Goal: Transaction & Acquisition: Download file/media

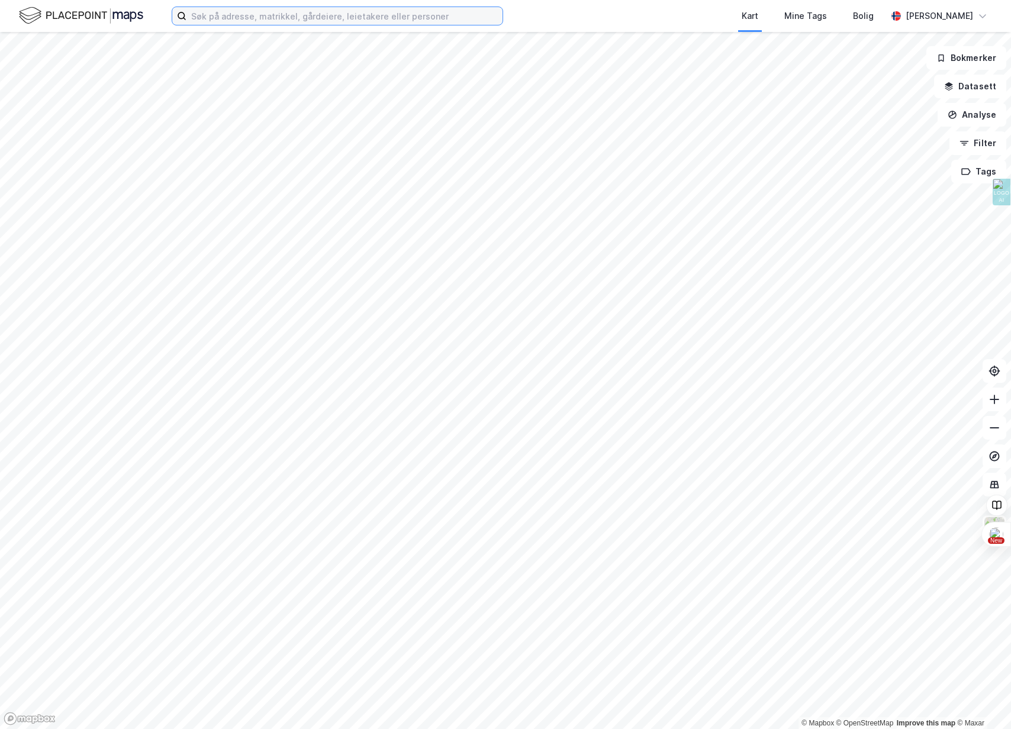
click at [220, 13] on input at bounding box center [344, 16] width 316 height 18
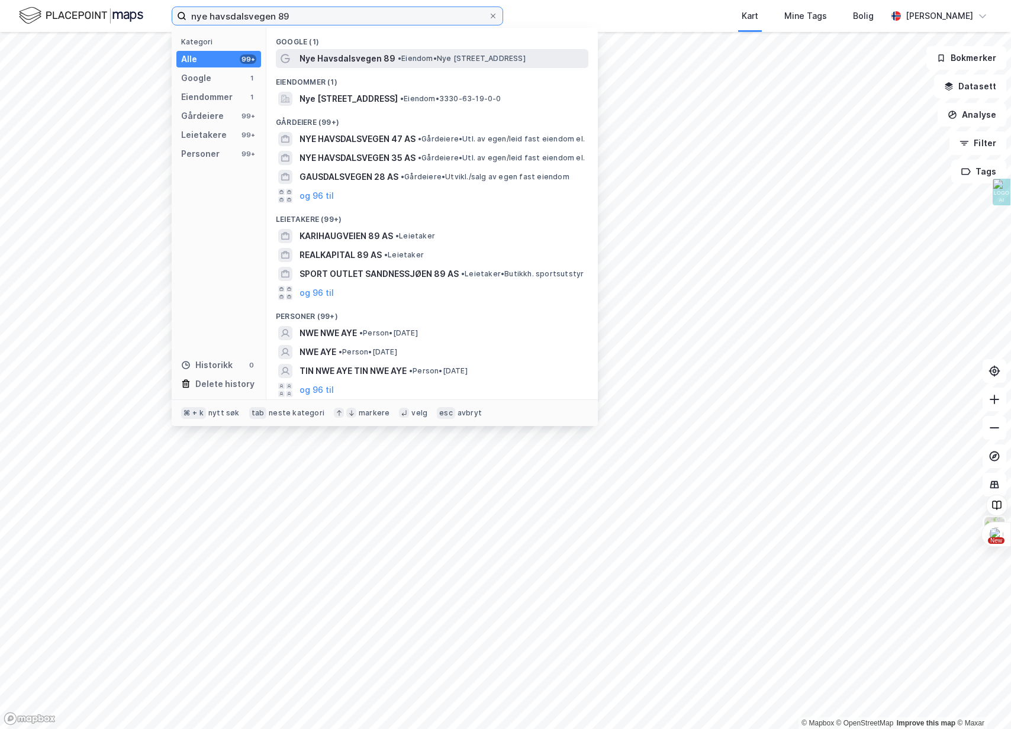
type input "nye havsdalsvegen 89"
click at [336, 55] on span "Nye Havsdalsvegen 89" at bounding box center [348, 59] width 96 height 14
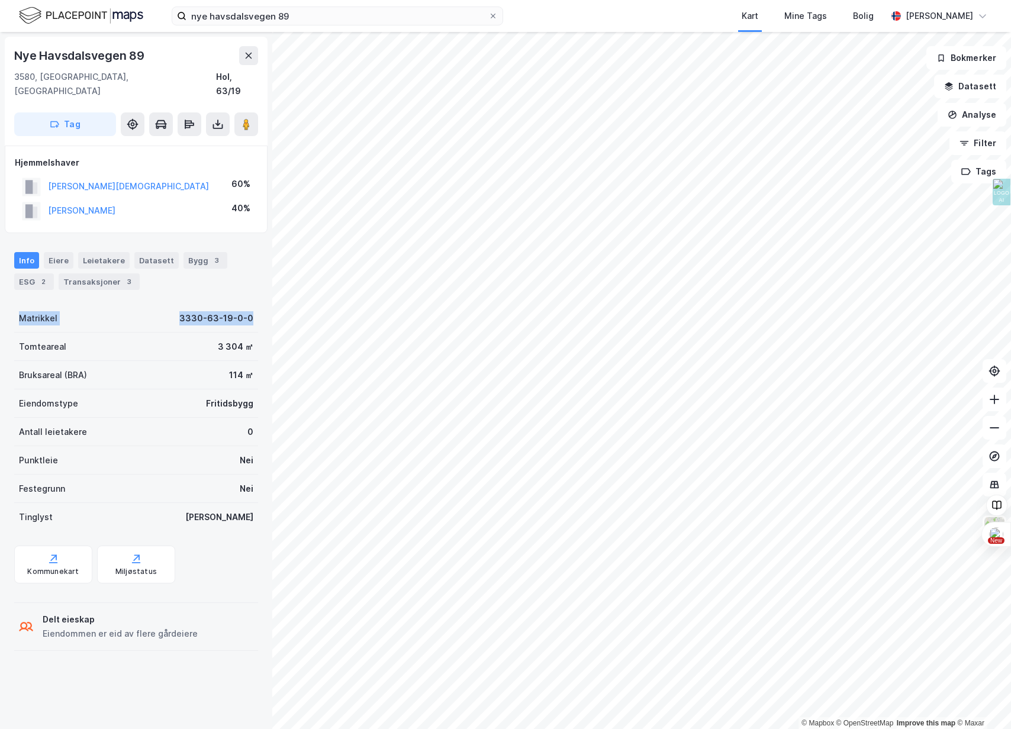
drag, startPoint x: 17, startPoint y: 301, endPoint x: 263, endPoint y: 309, distance: 246.4
click at [263, 309] on div "Nye Havsdalsvegen 89 3580, Geilo, Buskerud Hol, 63/19 Tag Hjemmelshaver RUUD-NE…" at bounding box center [136, 380] width 272 height 697
copy div "Matrikkel 3330-63-19-0-0"
click at [491, 16] on icon at bounding box center [493, 15] width 7 height 7
click at [488, 16] on input "nye havsdalsvegen 89" at bounding box center [337, 16] width 302 height 18
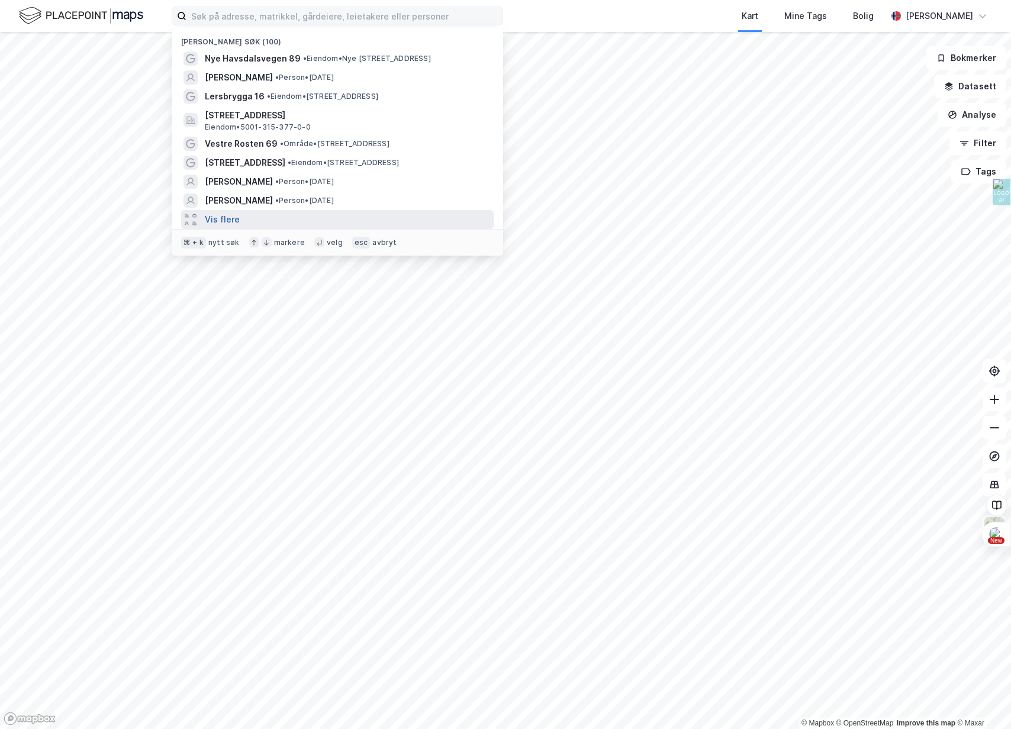
click at [225, 223] on button "Vis flere" at bounding box center [222, 220] width 35 height 14
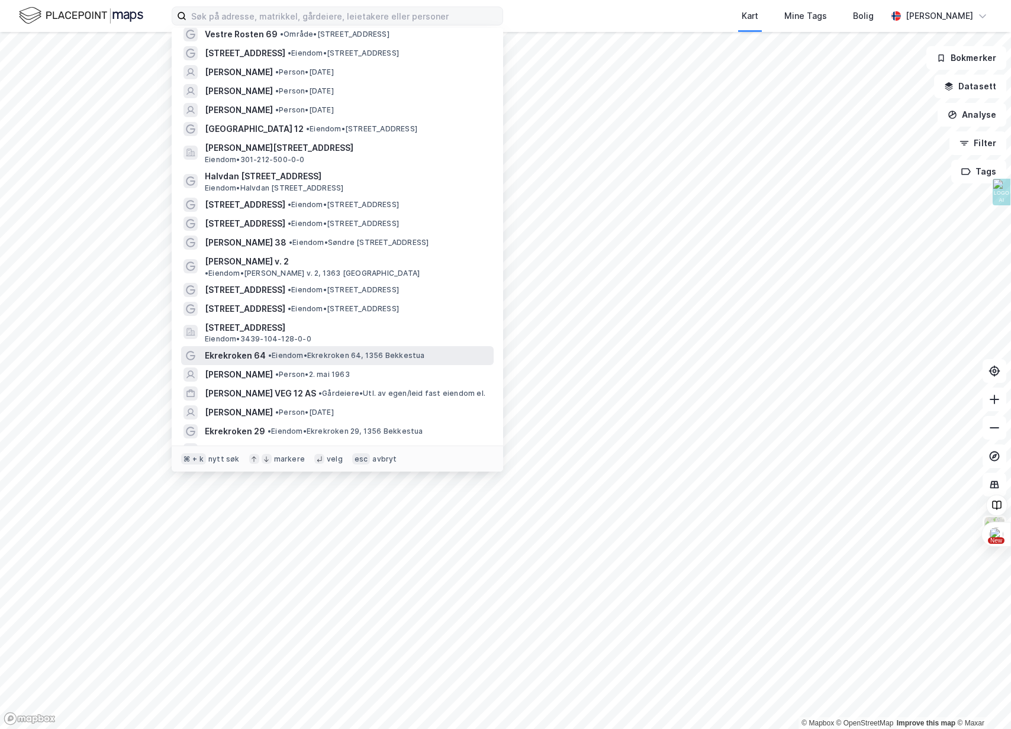
scroll to position [130, 0]
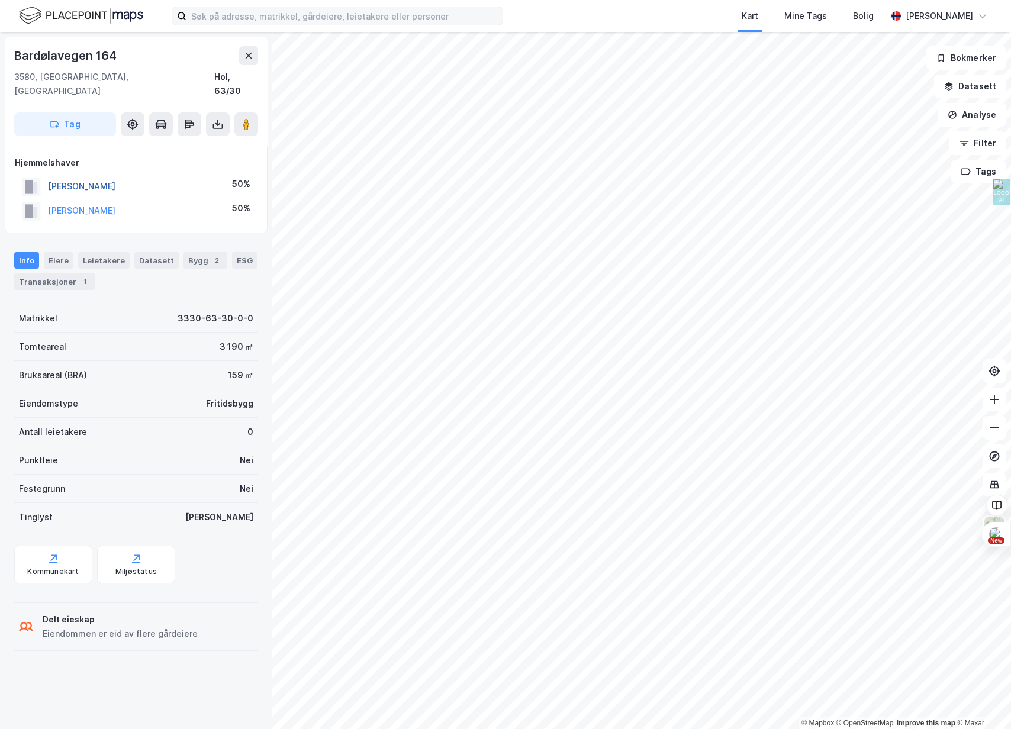
click at [0, 0] on button "VOGT-LORENTZEN JESPER" at bounding box center [0, 0] width 0 height 0
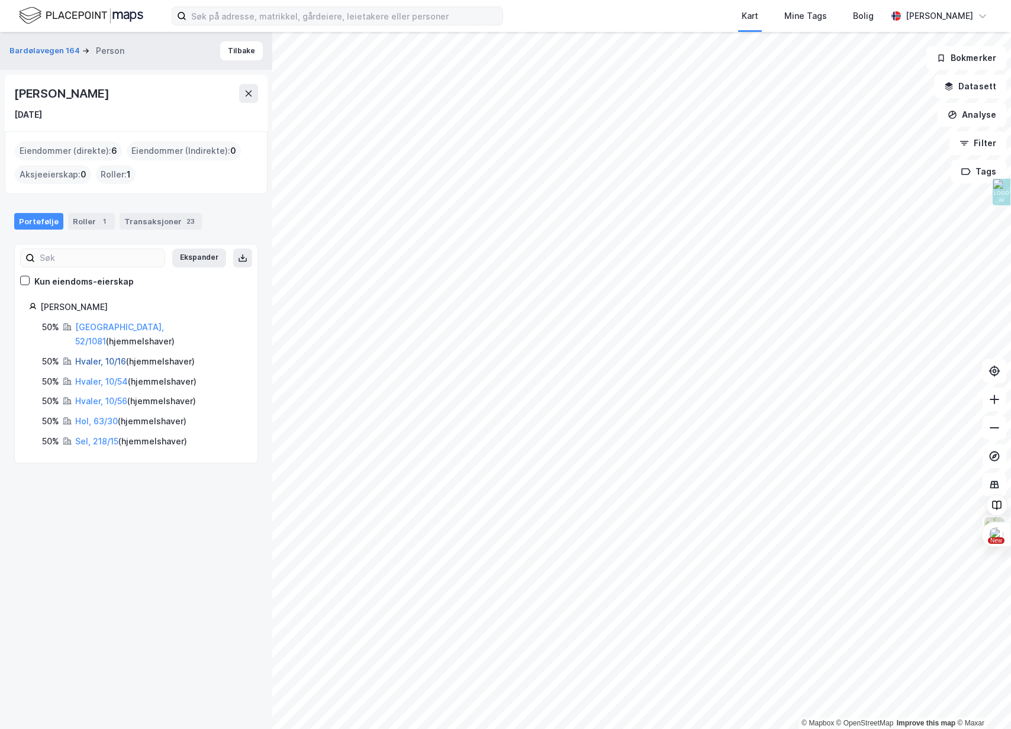
click at [101, 356] on link "Hvaler, 10/16" at bounding box center [100, 361] width 51 height 10
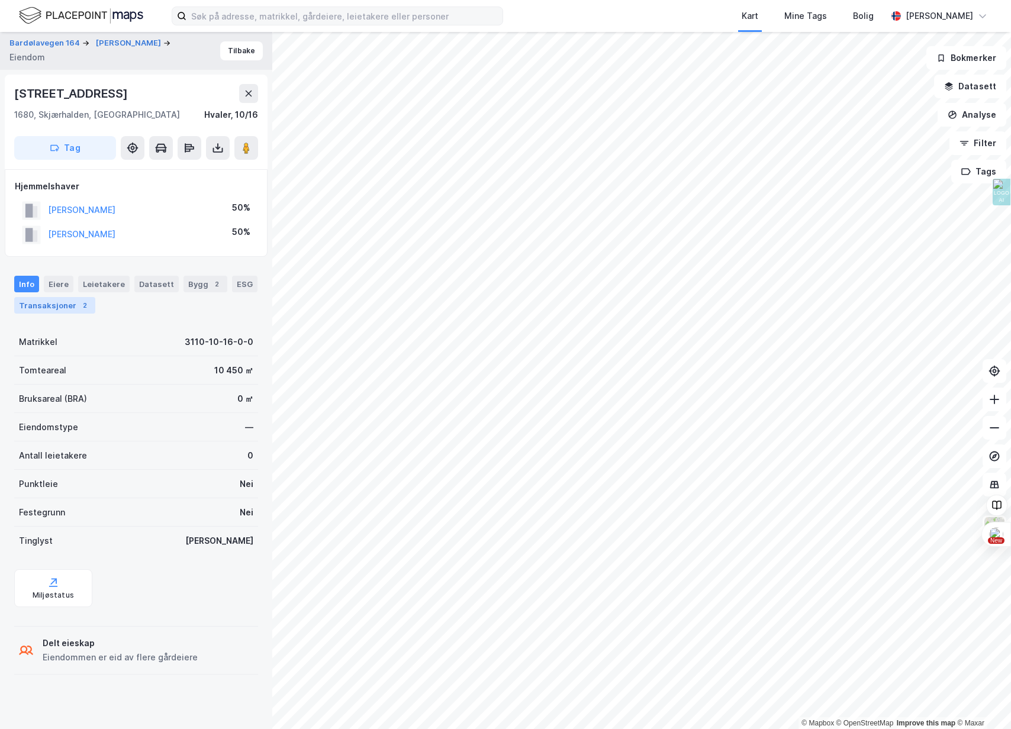
click at [36, 302] on div "Transaksjoner 2" at bounding box center [54, 305] width 81 height 17
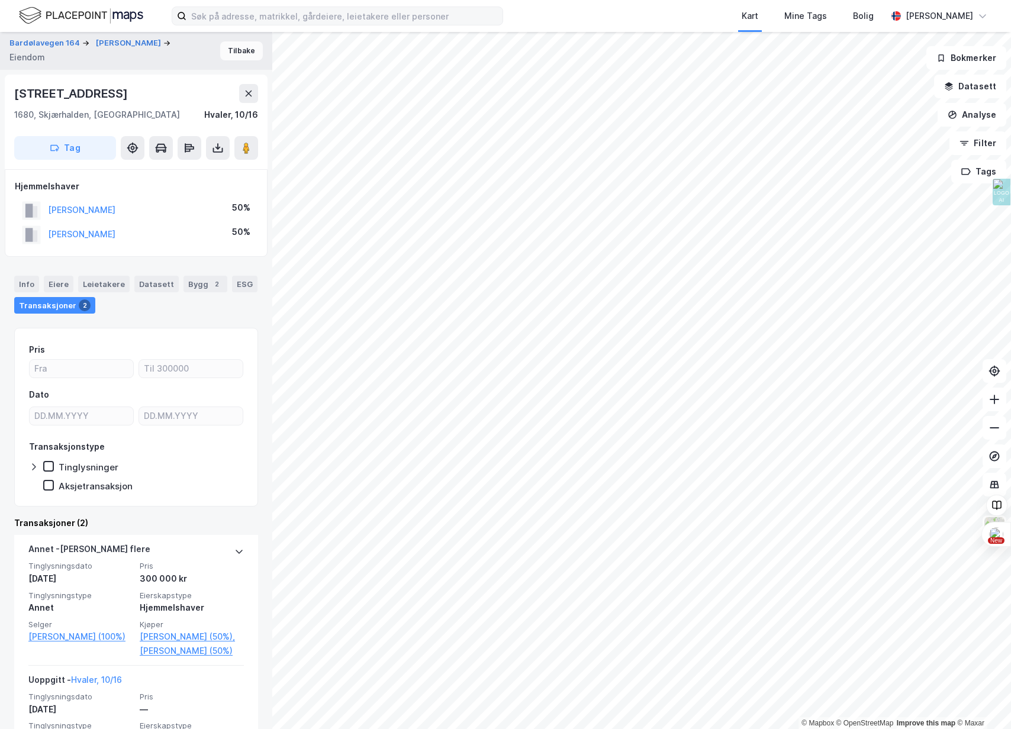
click at [245, 56] on button "Tilbake" at bounding box center [241, 50] width 43 height 19
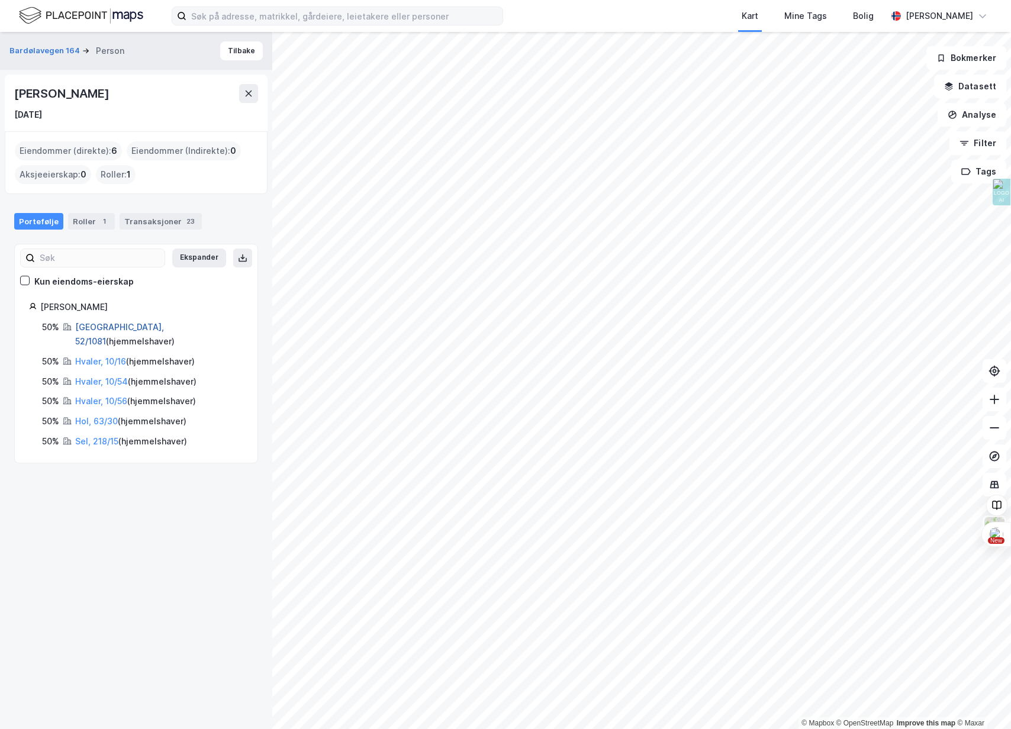
click at [87, 327] on link "Oslo, 52/1081" at bounding box center [119, 334] width 89 height 24
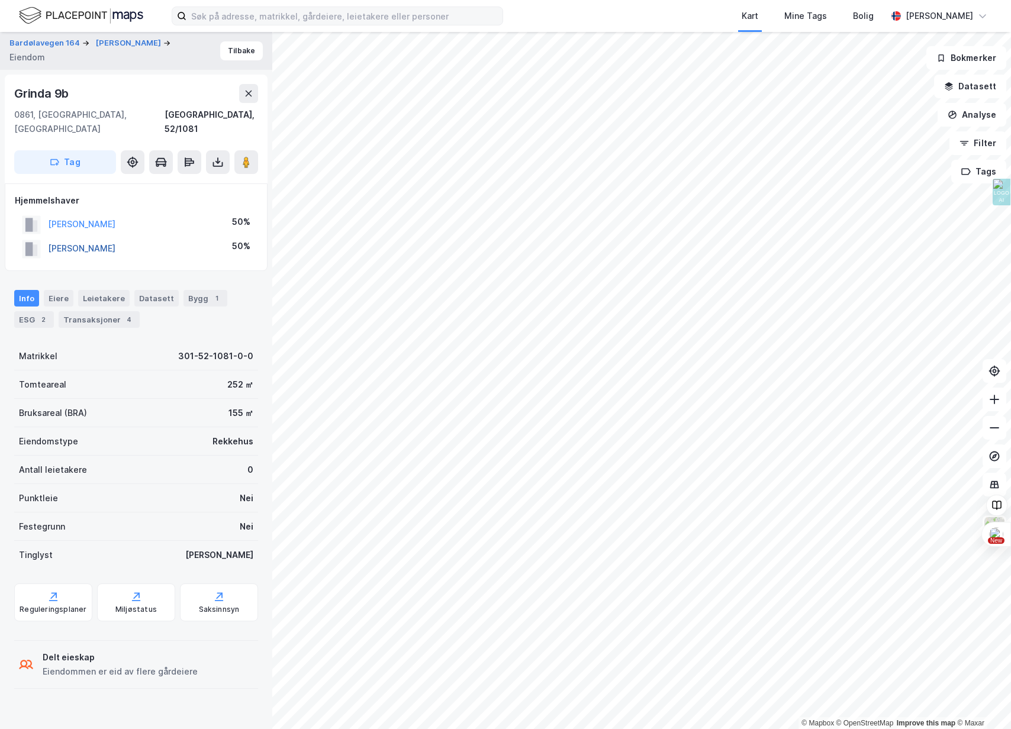
click at [0, 0] on button "ØIESTAD NINA" at bounding box center [0, 0] width 0 height 0
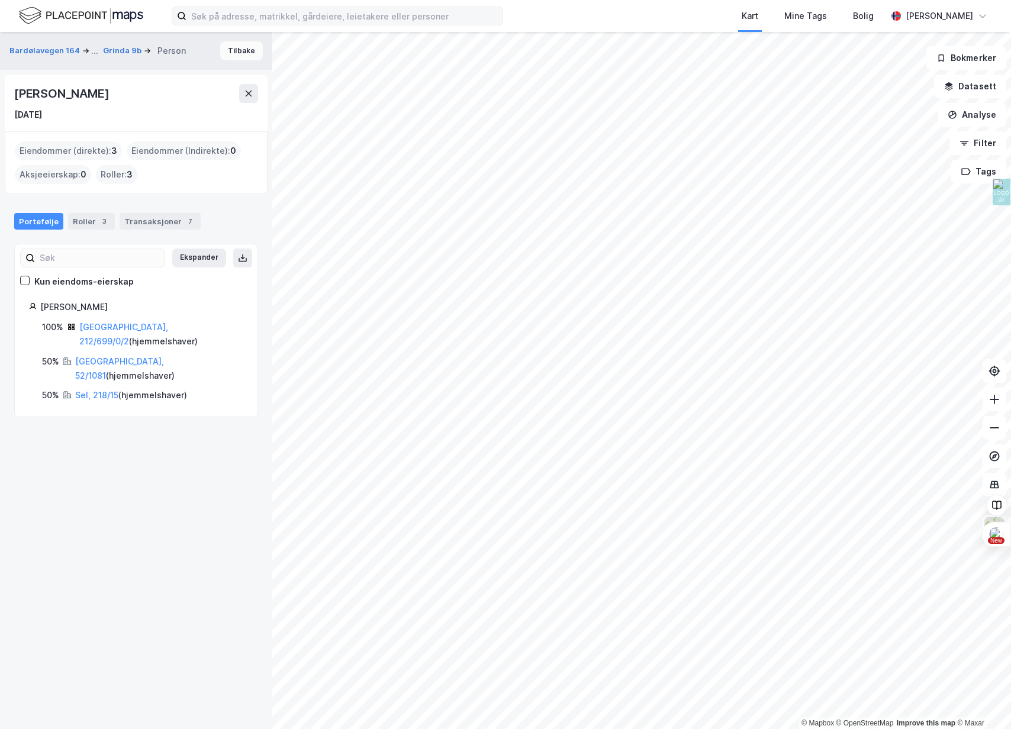
click at [250, 50] on button "Tilbake" at bounding box center [241, 50] width 43 height 19
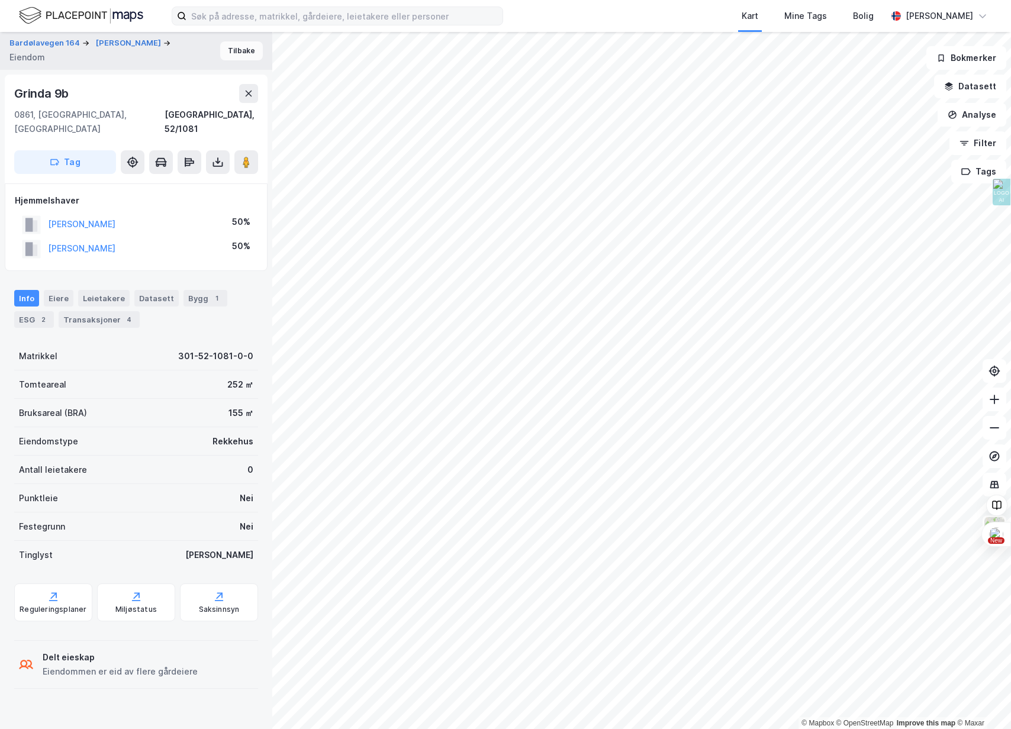
click at [231, 46] on button "Tilbake" at bounding box center [241, 50] width 43 height 19
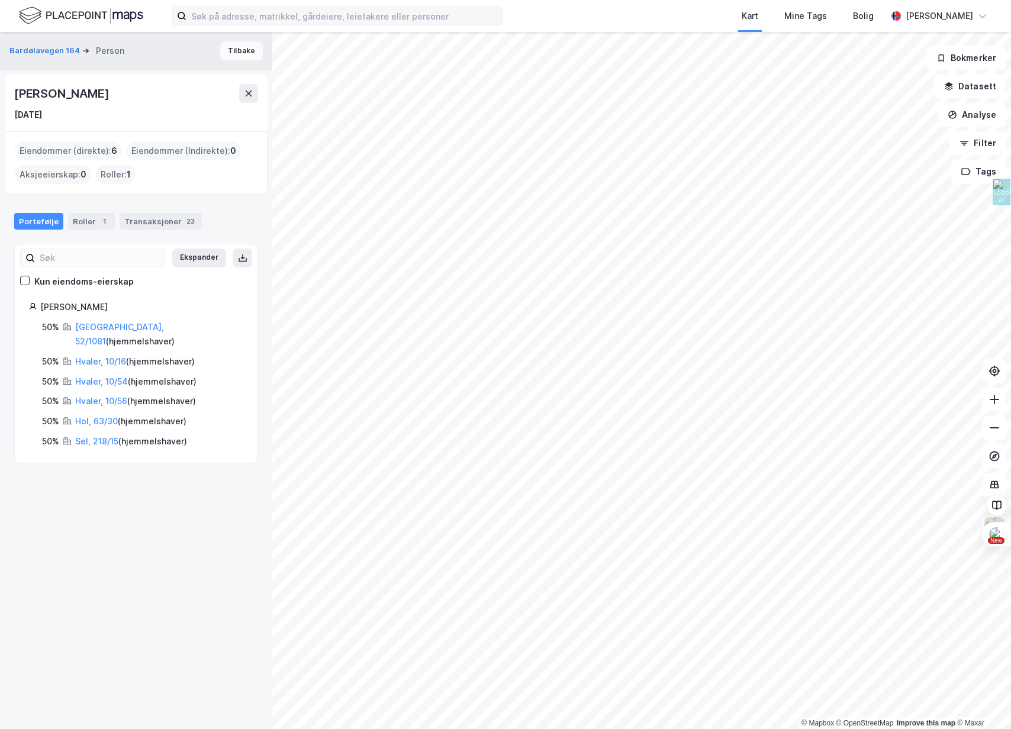
click at [229, 50] on button "Tilbake" at bounding box center [241, 50] width 43 height 19
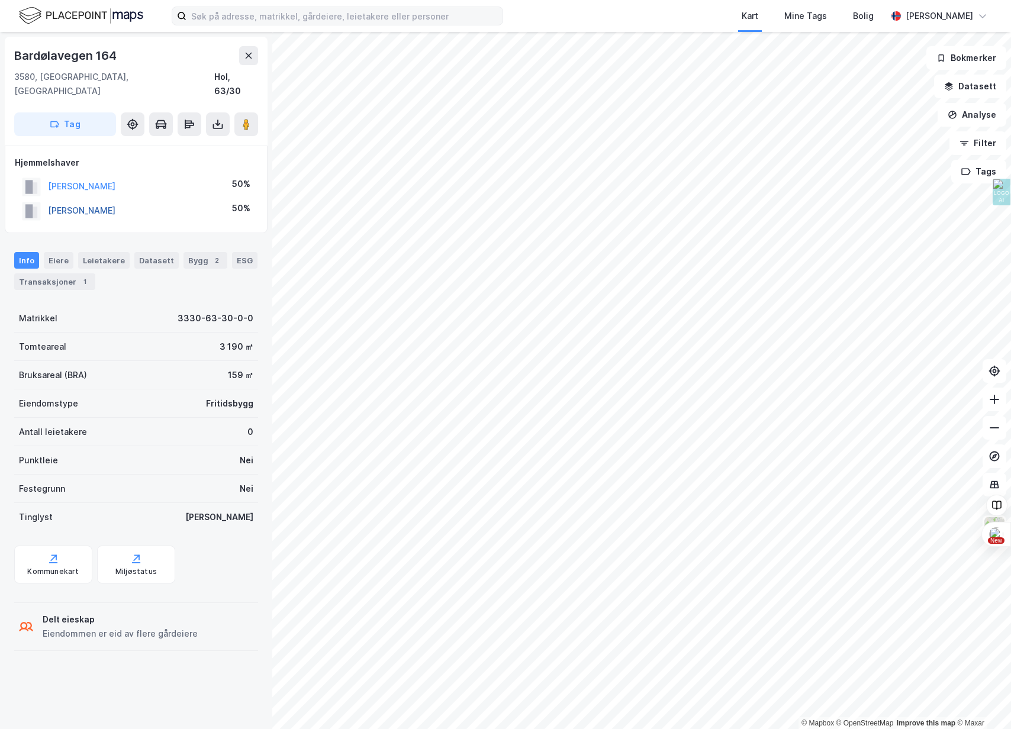
click at [0, 0] on button "VOGT-LORENTZEN LISA" at bounding box center [0, 0] width 0 height 0
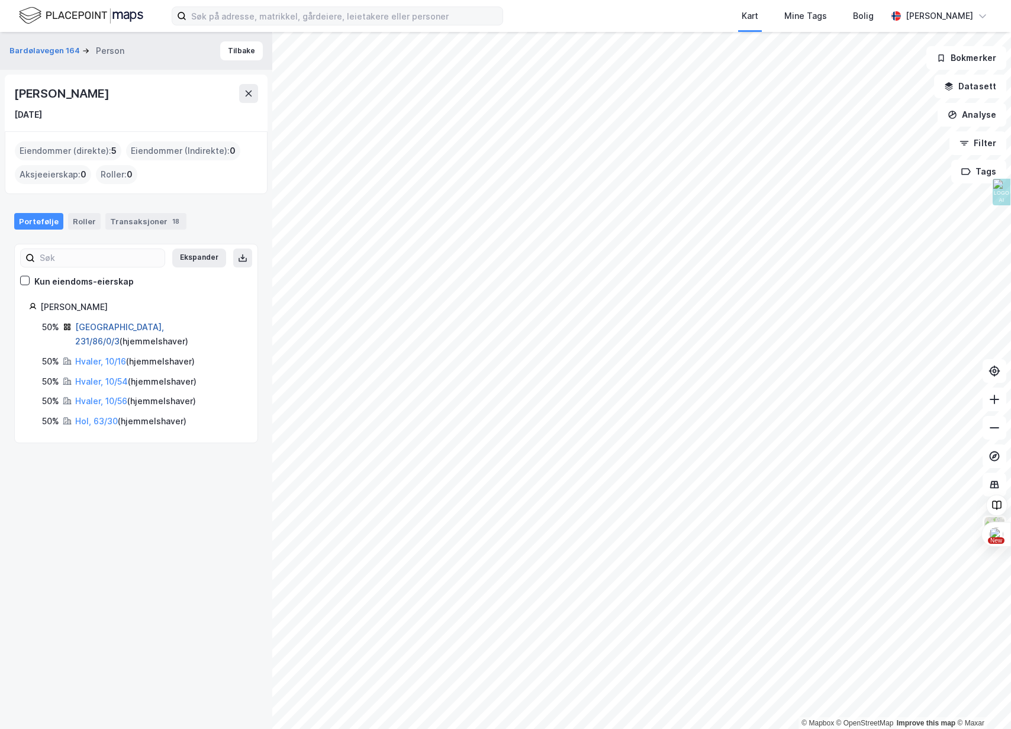
click at [95, 324] on link "Oslo, 231/86/0/3" at bounding box center [119, 334] width 89 height 24
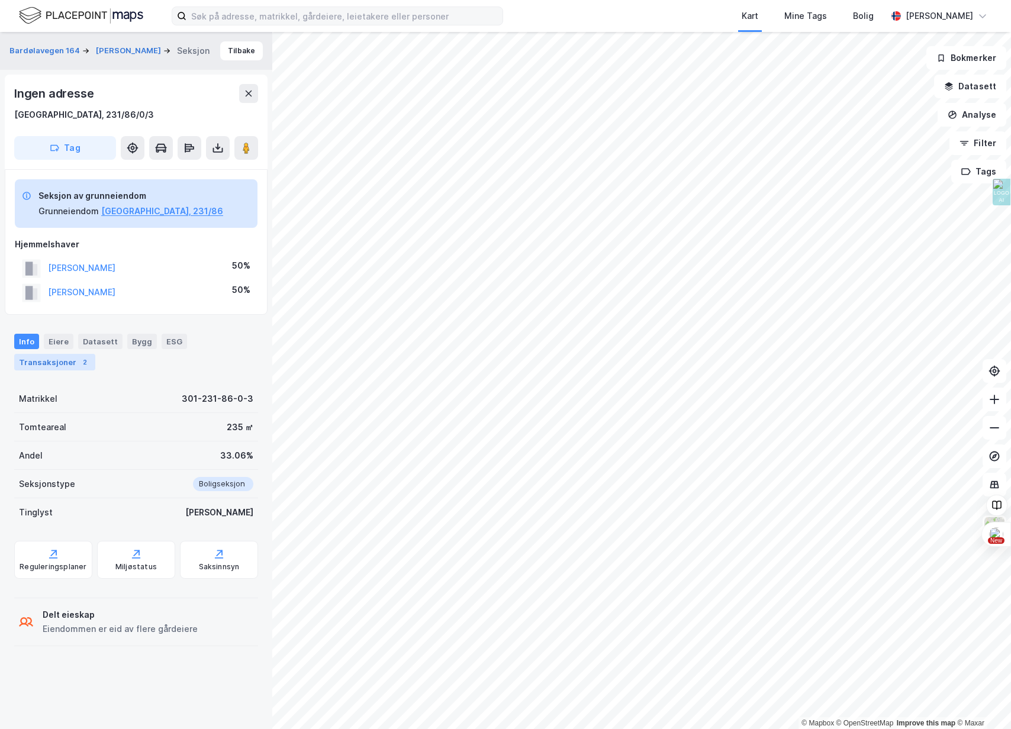
click at [61, 362] on div "Transaksjoner 2" at bounding box center [54, 362] width 81 height 17
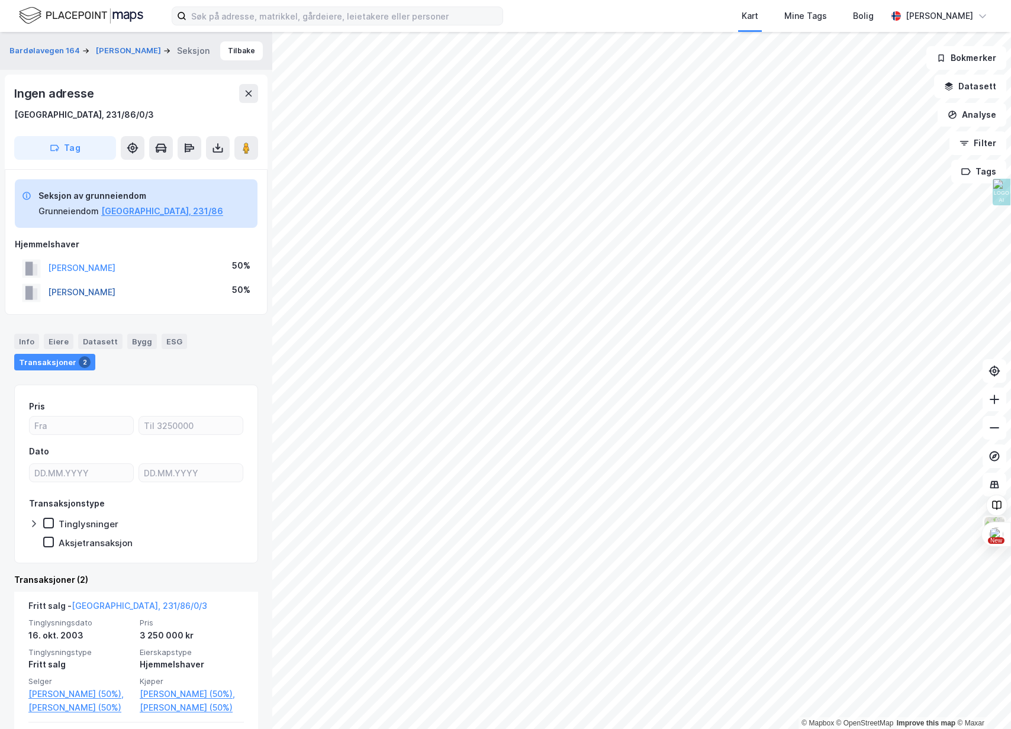
click at [0, 0] on button "KOLSRUD KJETIL" at bounding box center [0, 0] width 0 height 0
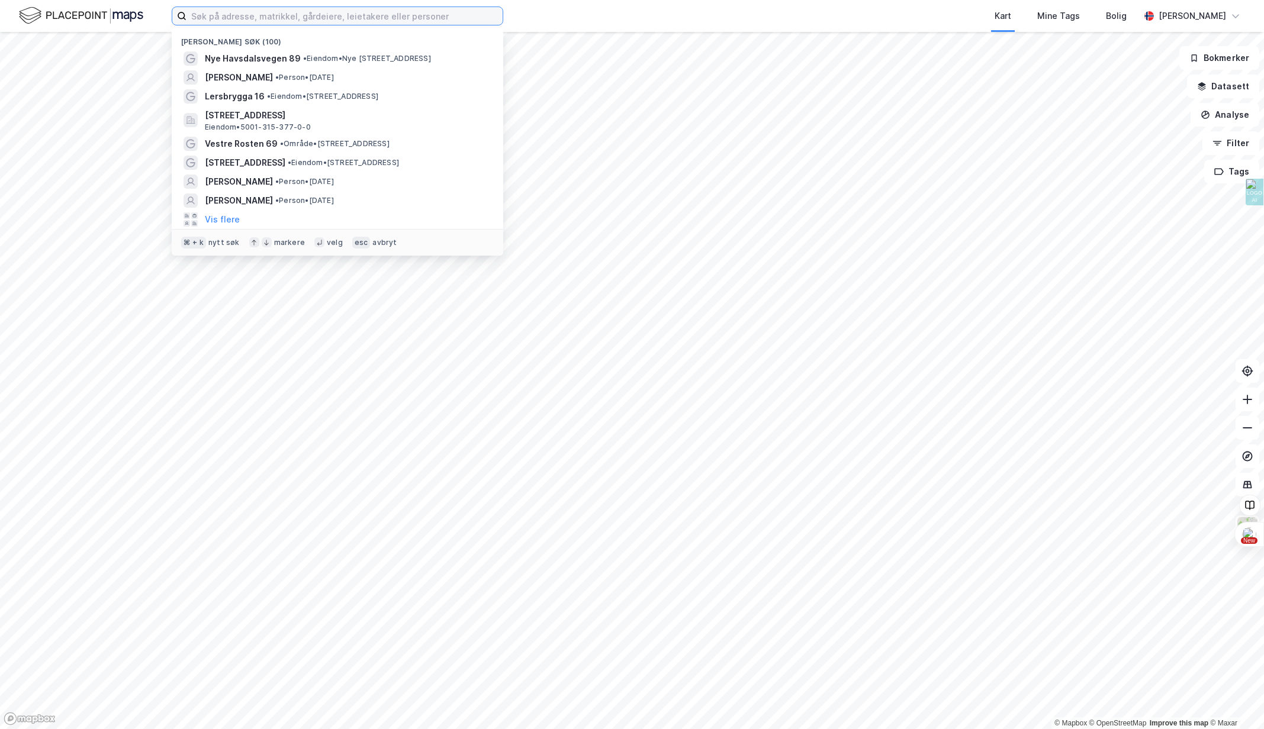
click at [324, 21] on input at bounding box center [344, 16] width 316 height 18
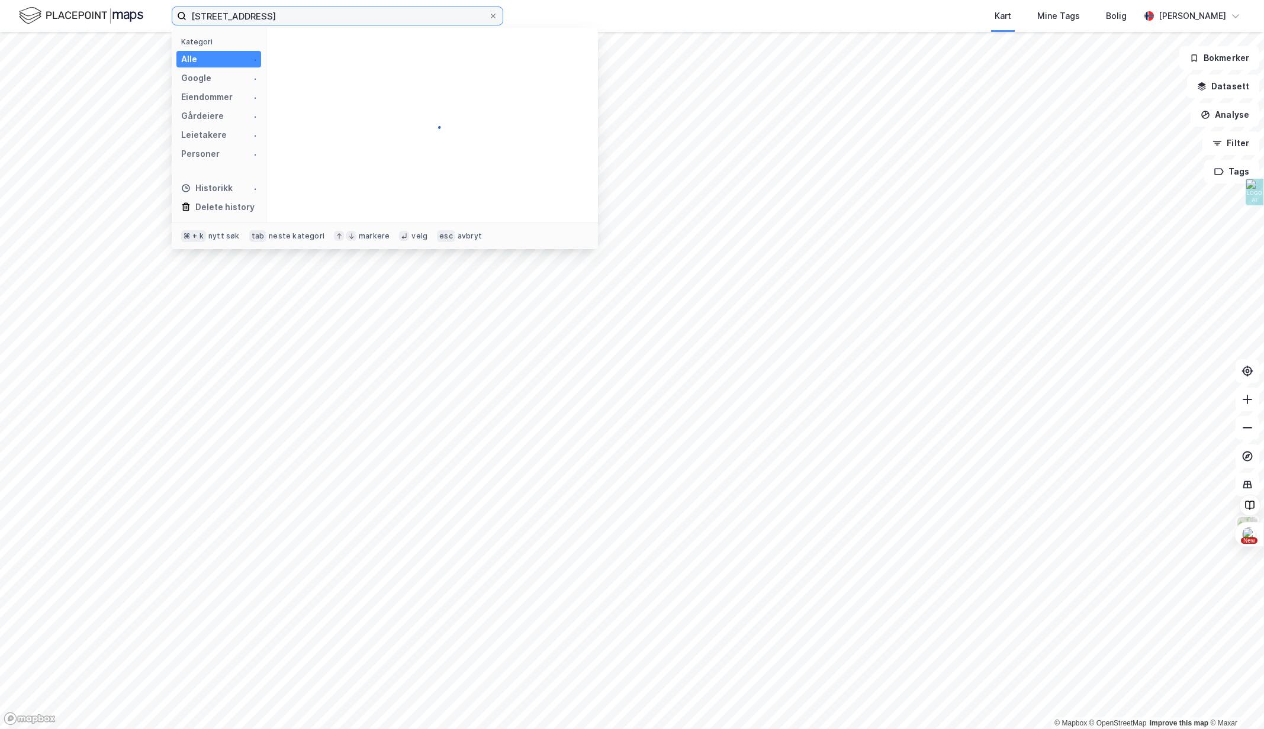
type input "bamseveien 24"
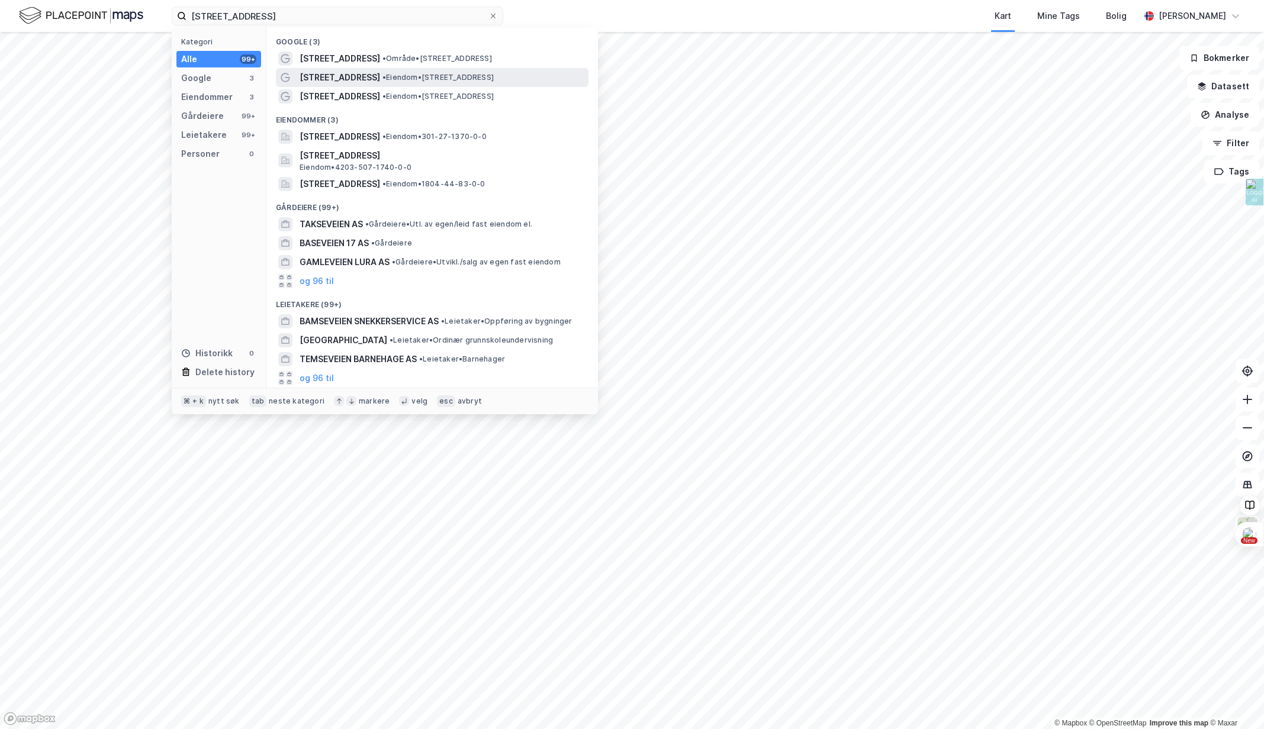
click at [395, 75] on span "• Eiendom • Bamseveien 24, 0774 Oslo" at bounding box center [437, 77] width 111 height 9
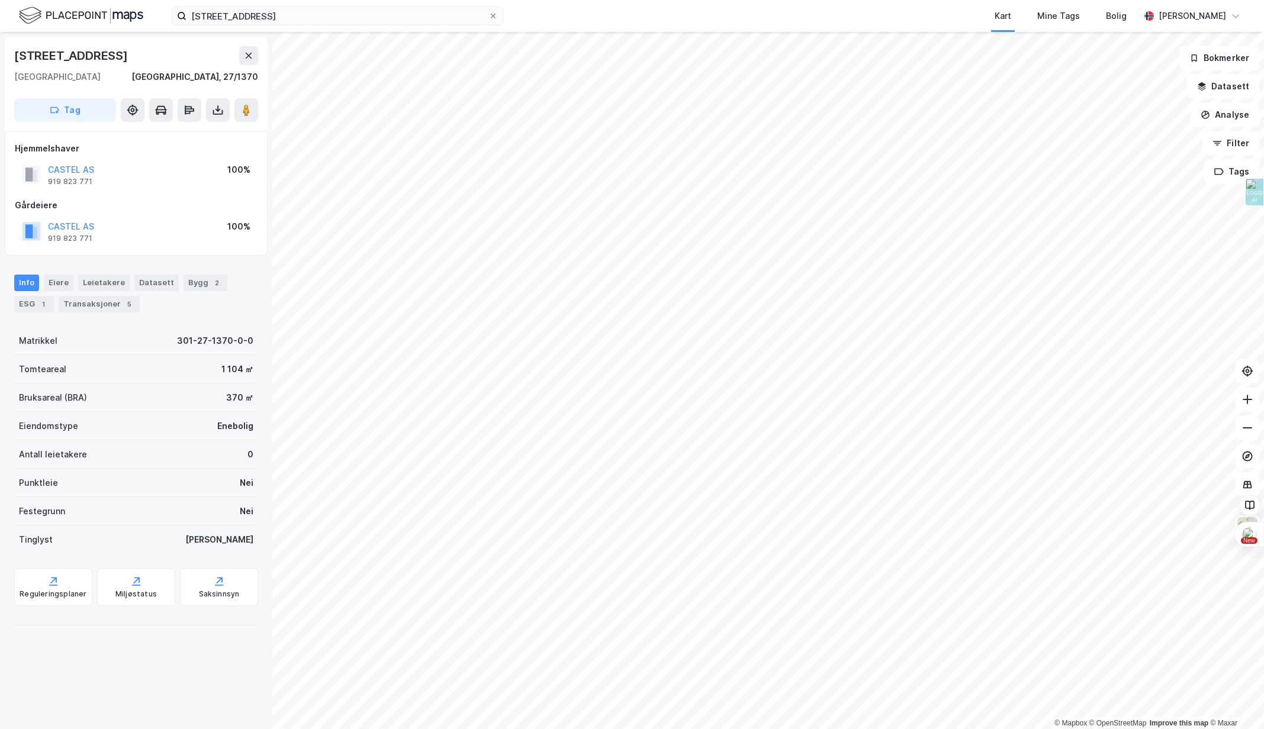
click at [62, 220] on div "CASTEL AS" at bounding box center [71, 227] width 46 height 14
click at [0, 0] on button "CASTEL AS" at bounding box center [0, 0] width 0 height 0
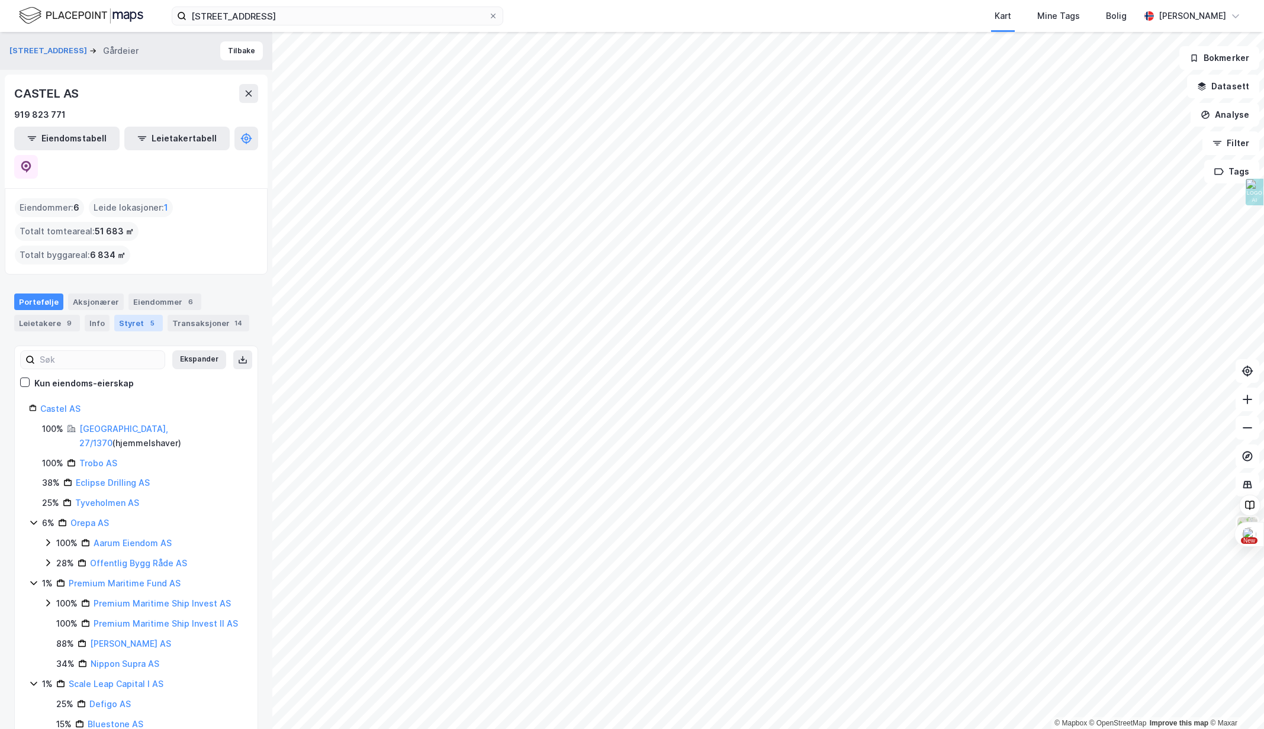
click at [120, 315] on div "Styret 5" at bounding box center [138, 323] width 49 height 17
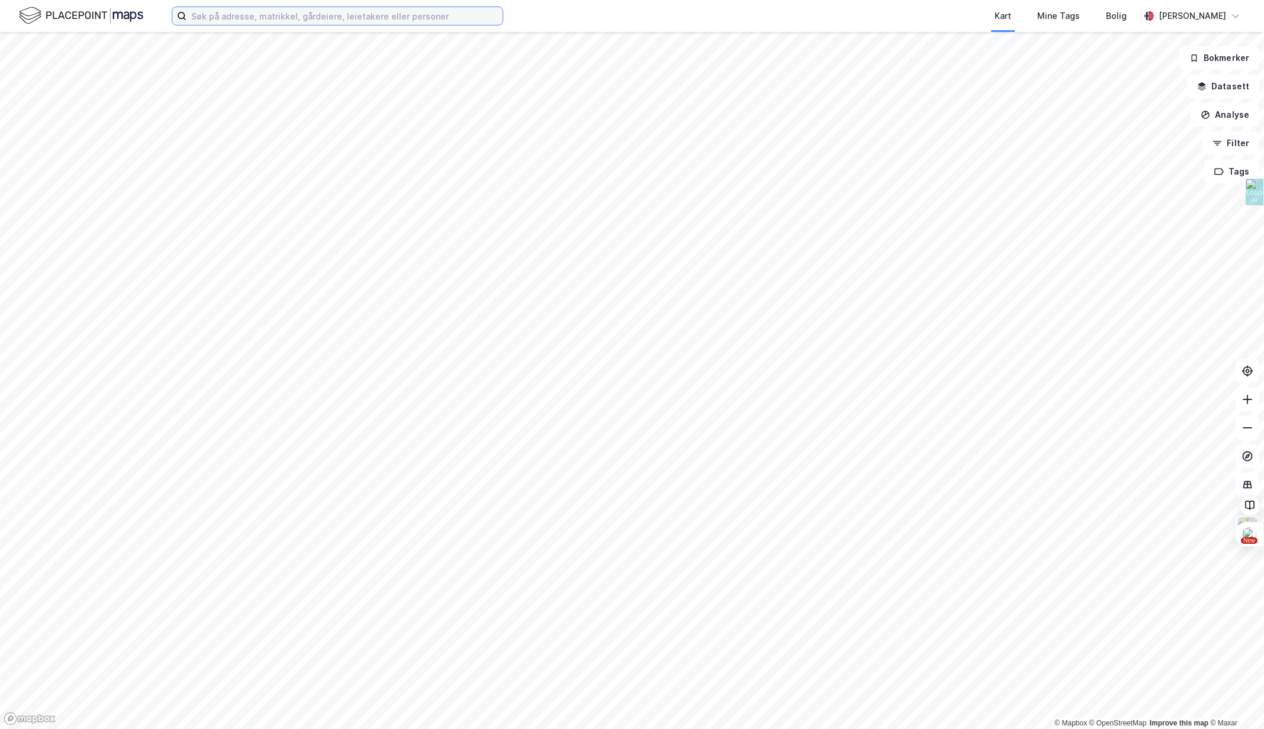
click at [357, 10] on input at bounding box center [344, 16] width 316 height 18
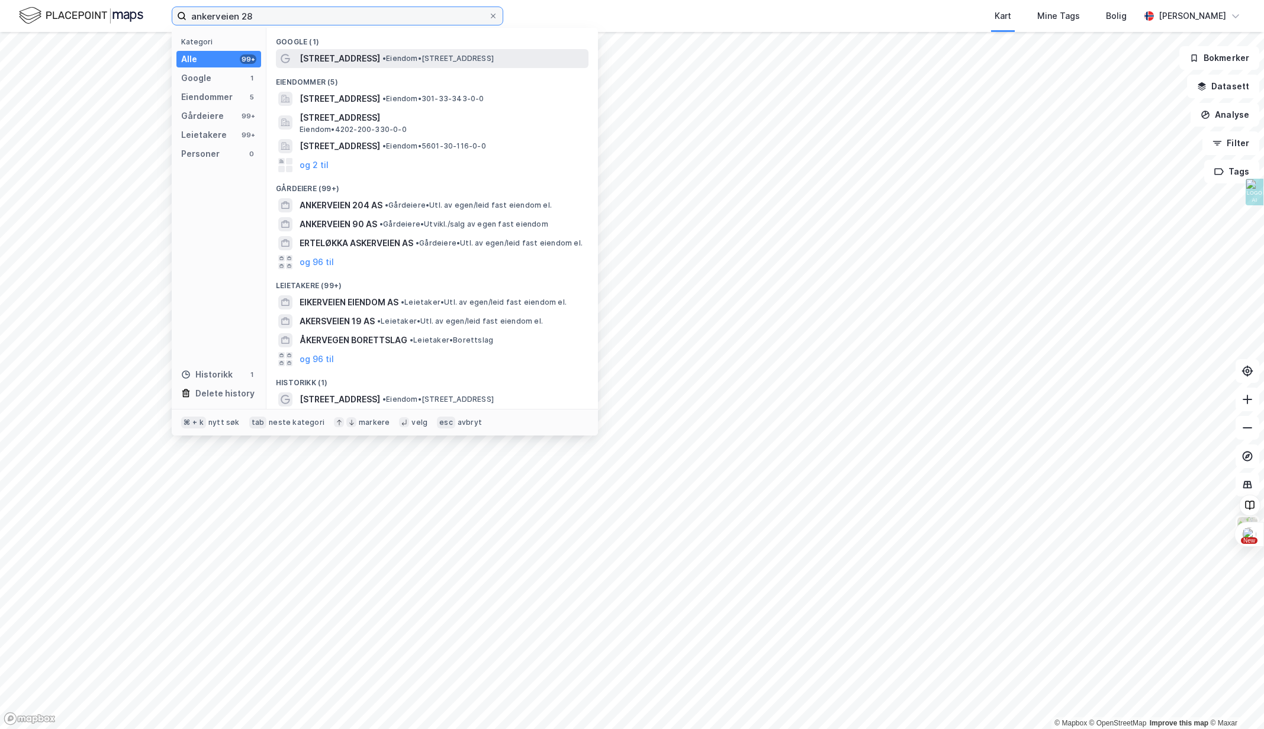
type input "ankerveien 28"
click at [413, 56] on span "• Eiendom • [STREET_ADDRESS]" at bounding box center [437, 58] width 111 height 9
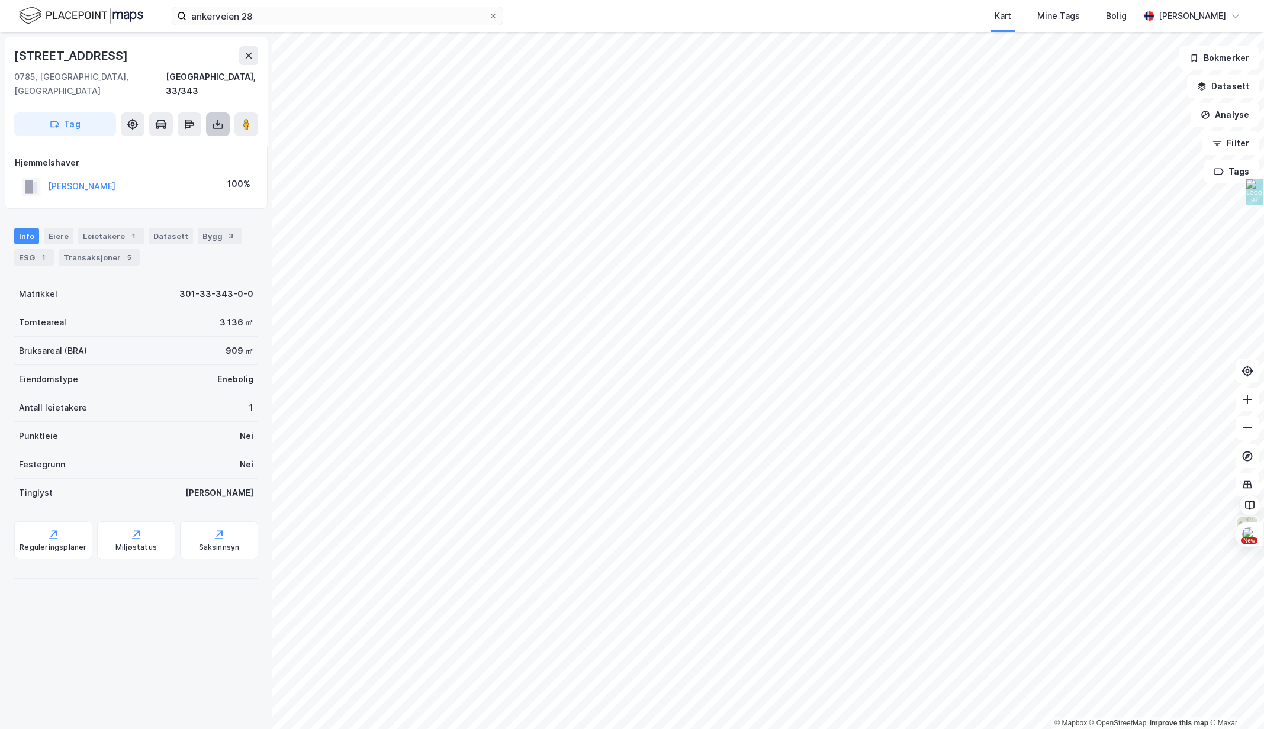
click at [213, 118] on icon at bounding box center [218, 124] width 12 height 12
click at [160, 143] on div "Last ned grunnbok" at bounding box center [159, 147] width 69 height 9
